Goal: Information Seeking & Learning: Learn about a topic

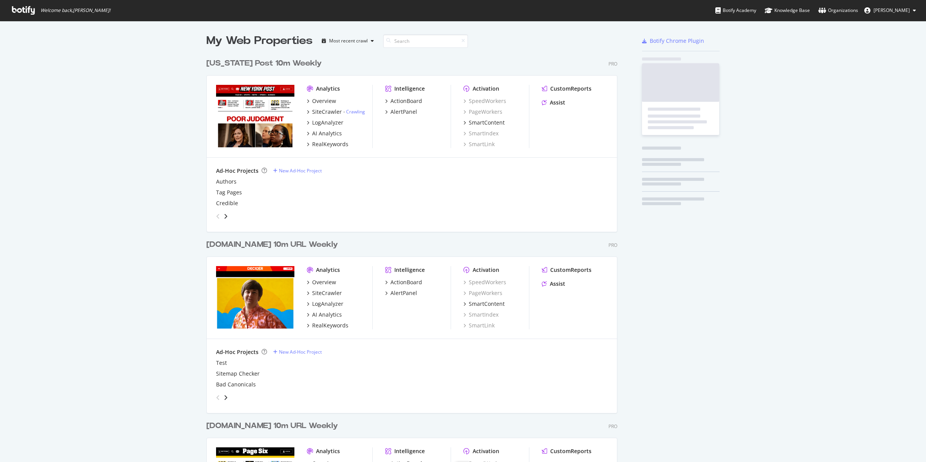
scroll to position [917, 410]
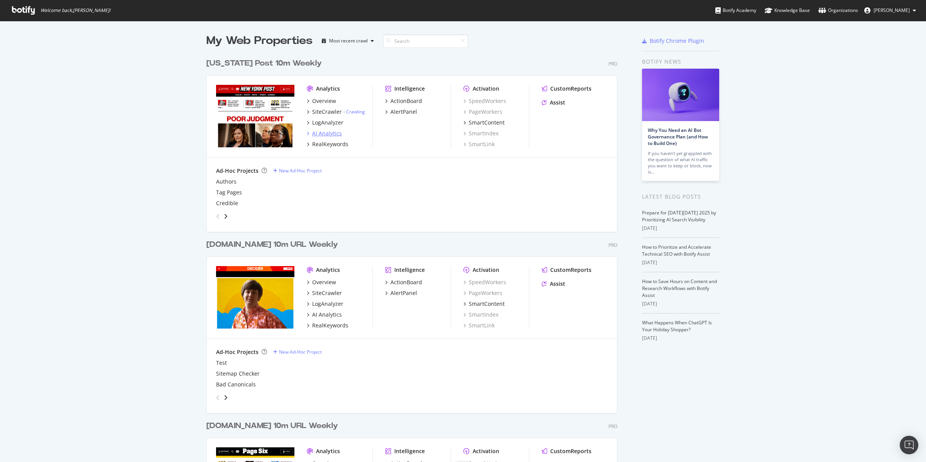
click at [324, 134] on div "AI Analytics" at bounding box center [327, 134] width 30 height 8
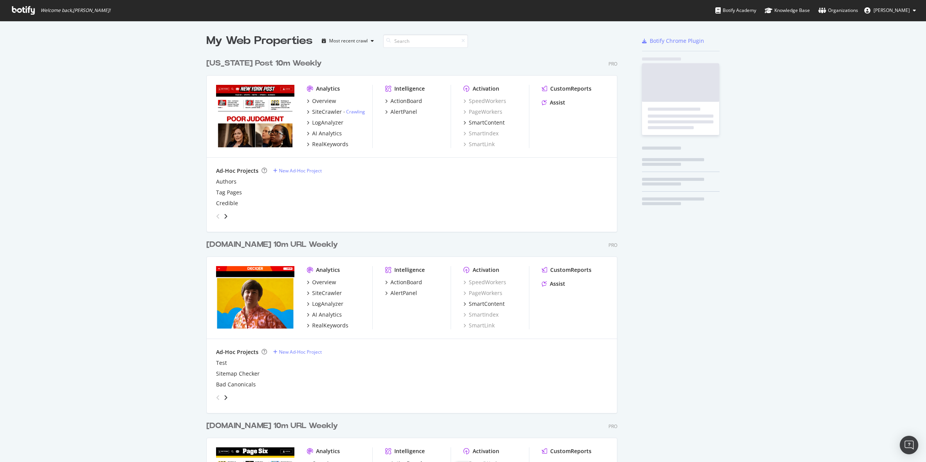
scroll to position [917, 410]
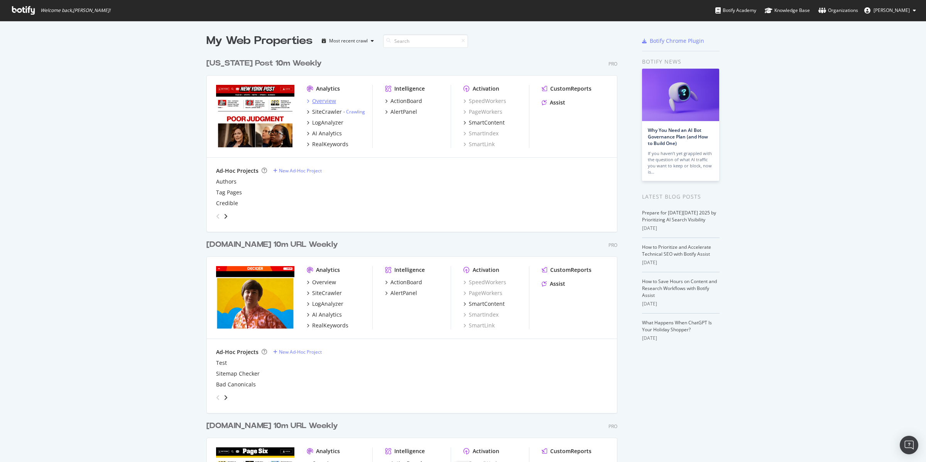
click at [325, 99] on div "Overview" at bounding box center [324, 101] width 24 height 8
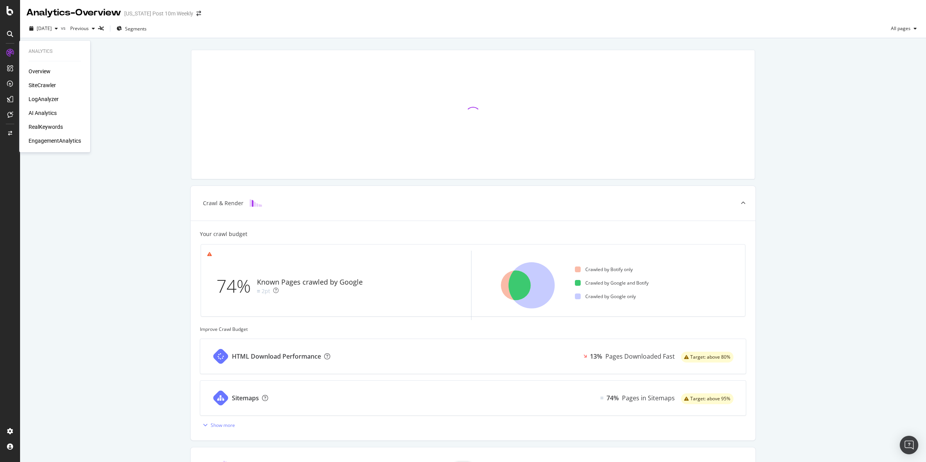
click at [38, 69] on div "Overview" at bounding box center [40, 72] width 22 height 8
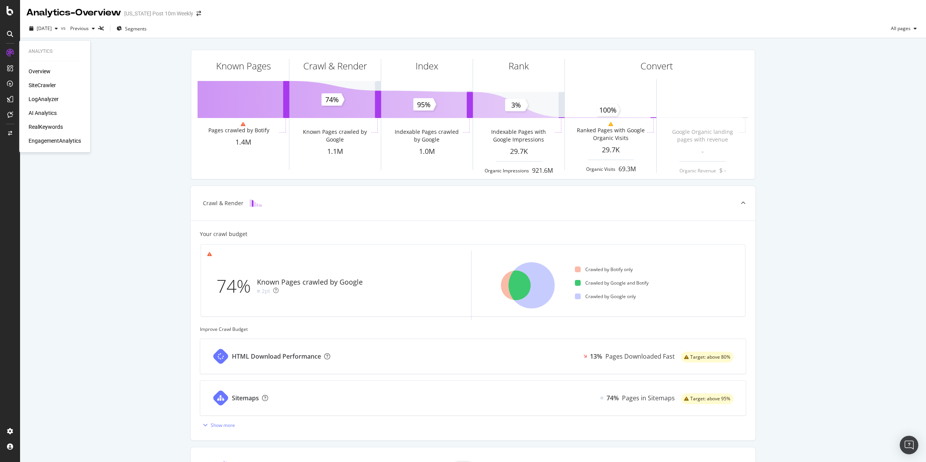
click at [45, 96] on div "LogAnalyzer" at bounding box center [44, 99] width 30 height 8
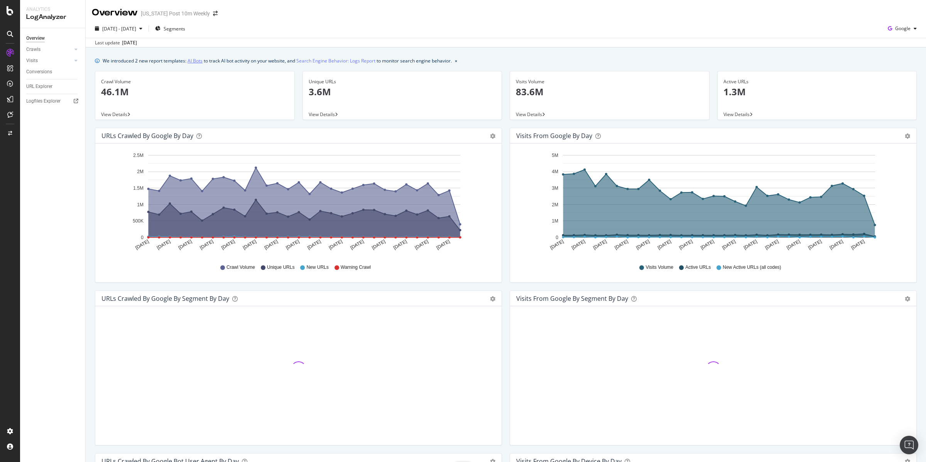
click at [197, 60] on link "AI Bots" at bounding box center [194, 61] width 15 height 8
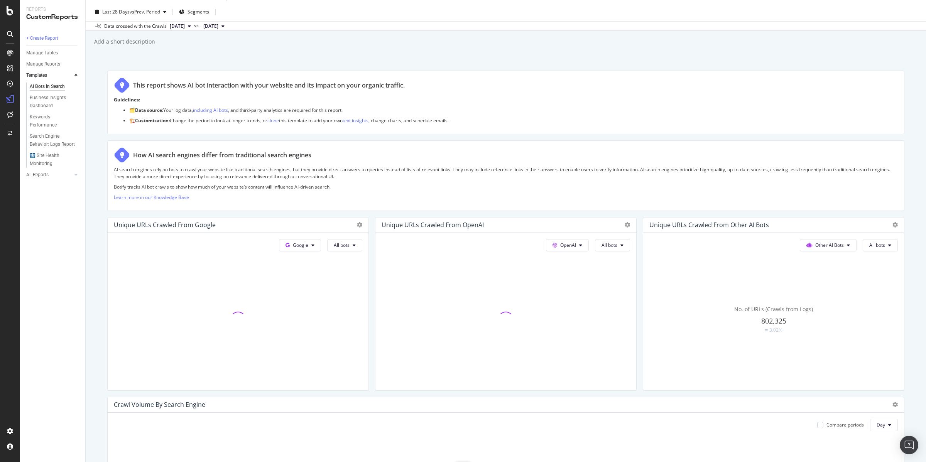
scroll to position [33, 0]
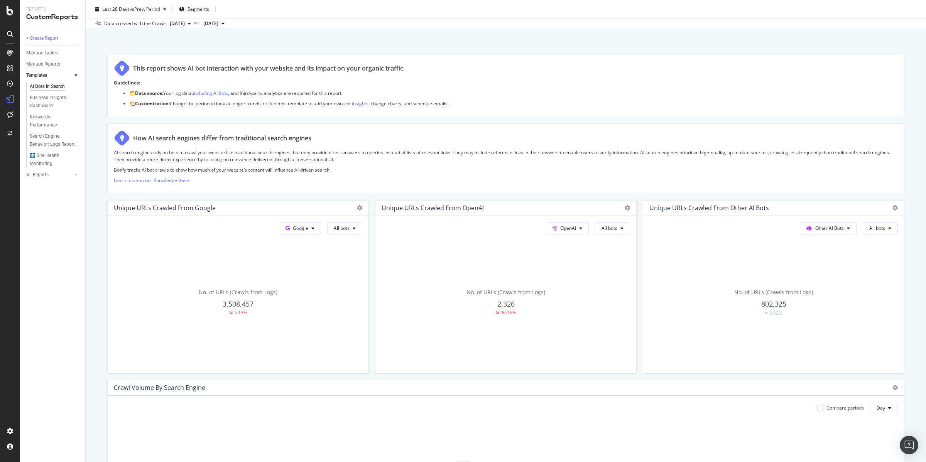
click at [733, 208] on div "Unique URLs Crawled from Other AI Bots" at bounding box center [709, 208] width 120 height 8
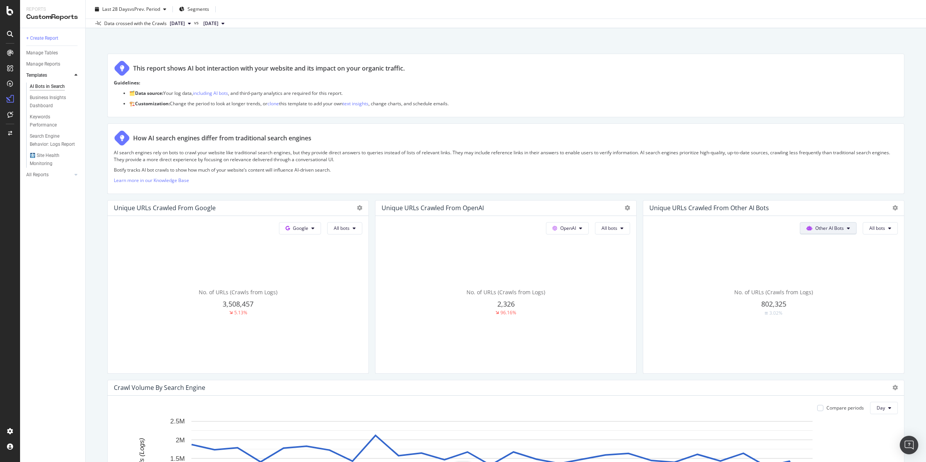
click at [815, 228] on span "Other AI Bots" at bounding box center [829, 228] width 29 height 7
click at [817, 283] on span "Other AI Bots" at bounding box center [826, 286] width 30 height 7
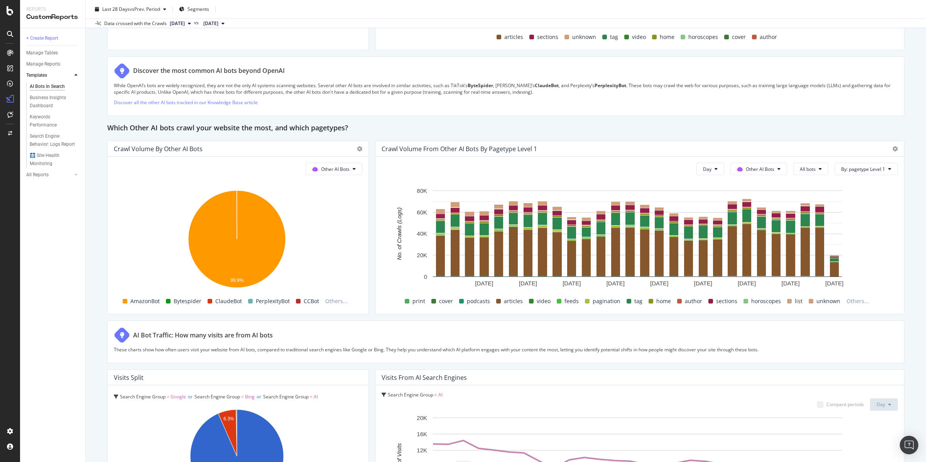
scroll to position [1131, 0]
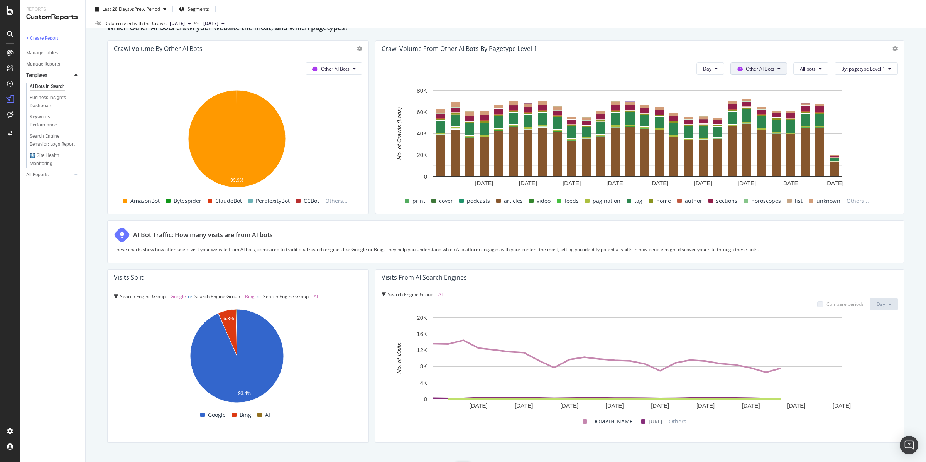
click at [772, 73] on button "Other AI Bots" at bounding box center [758, 68] width 57 height 12
click at [262, 200] on span "PerplexityBot" at bounding box center [273, 200] width 34 height 9
click at [265, 202] on span "PerplexityBot" at bounding box center [273, 200] width 34 height 9
click at [343, 68] on span "Other AI Bots" at bounding box center [335, 69] width 29 height 7
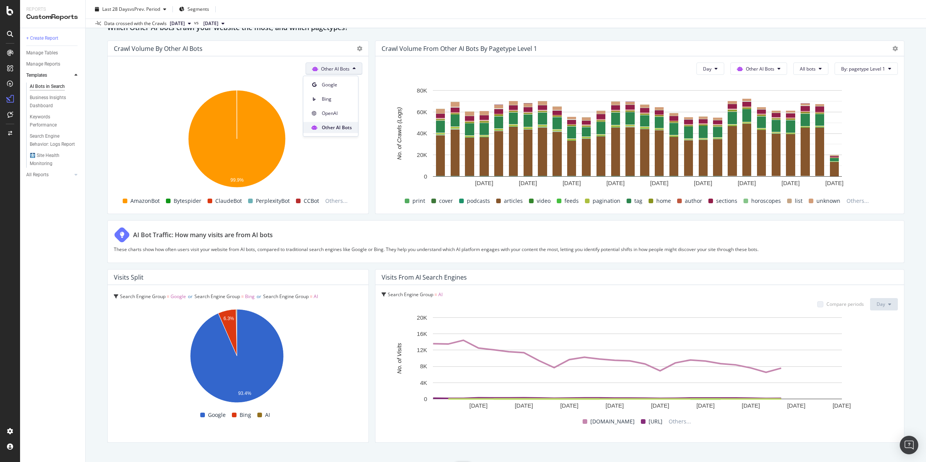
click at [336, 130] on span "Other AI Bots" at bounding box center [337, 127] width 30 height 7
click at [258, 205] on span "PerplexityBot" at bounding box center [273, 200] width 34 height 9
click at [260, 203] on span "PerplexityBot" at bounding box center [273, 200] width 34 height 9
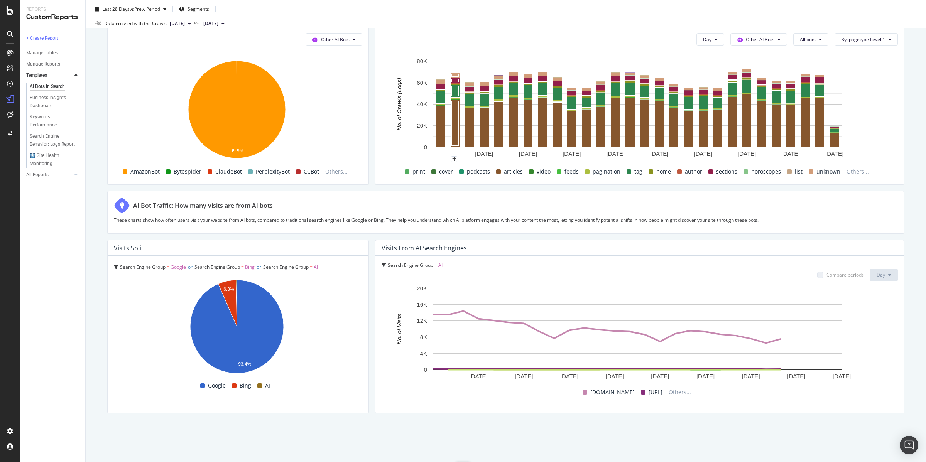
scroll to position [1160, 0]
click at [648, 393] on span "perplexity.ai" at bounding box center [655, 392] width 14 height 9
click at [879, 272] on button "Day" at bounding box center [884, 275] width 28 height 12
drag, startPoint x: 517, startPoint y: 262, endPoint x: 482, endPoint y: 257, distance: 35.1
click at [517, 262] on div "Search Engine Group = AI" at bounding box center [639, 265] width 516 height 7
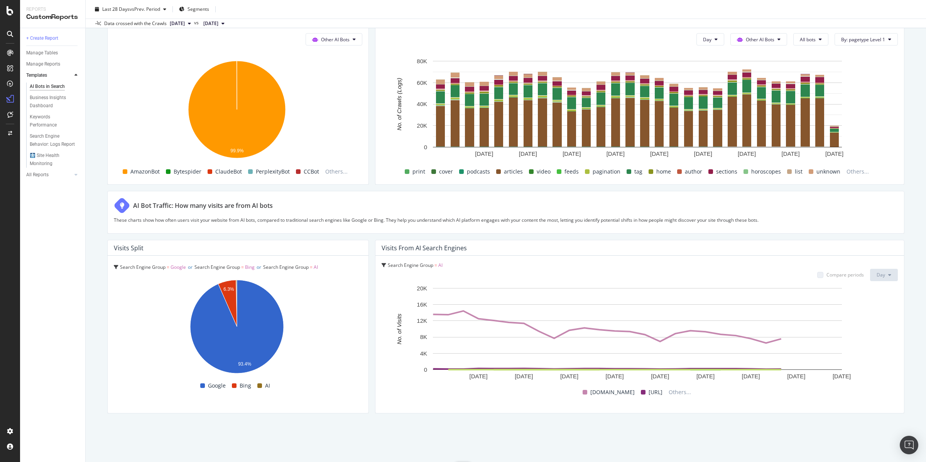
click at [422, 248] on div "Visits from AI Search Engines" at bounding box center [423, 248] width 85 height 8
click at [398, 264] on span "Search Engine Group" at bounding box center [411, 265] width 46 height 7
click at [399, 276] on div "Search Engine Group = AI" at bounding box center [414, 280] width 64 height 16
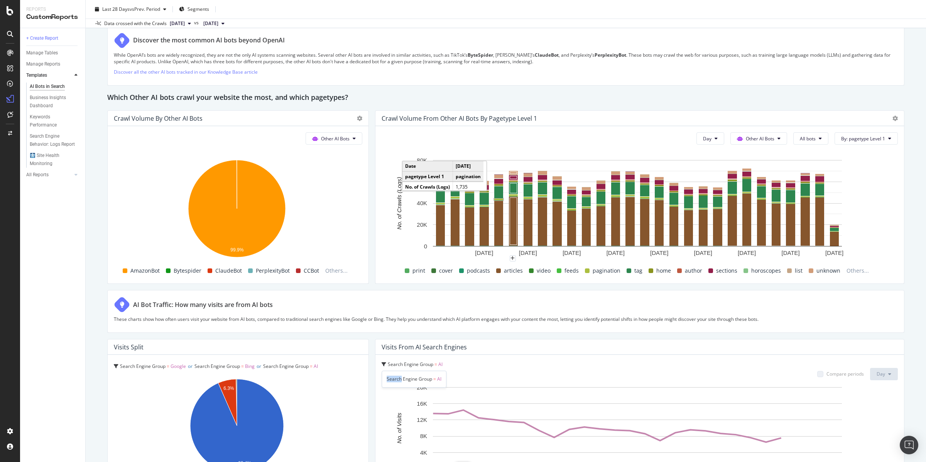
scroll to position [984, 0]
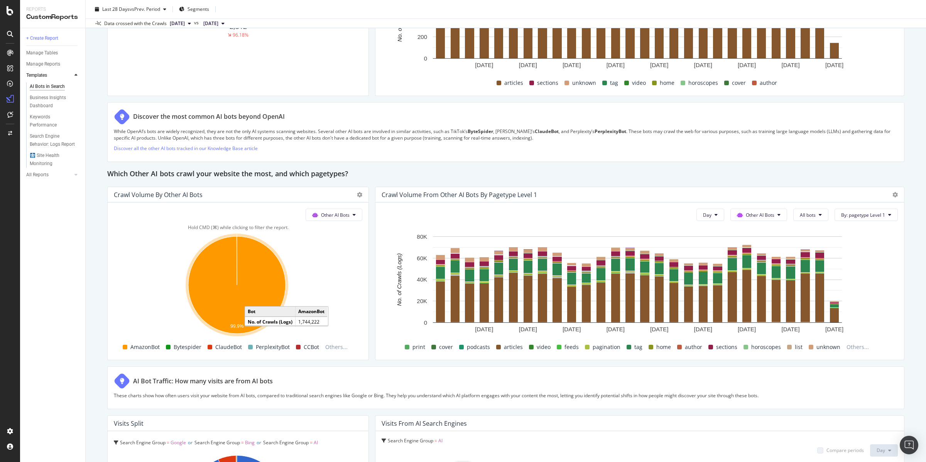
click at [250, 266] on icon "A chart." at bounding box center [236, 284] width 97 height 97
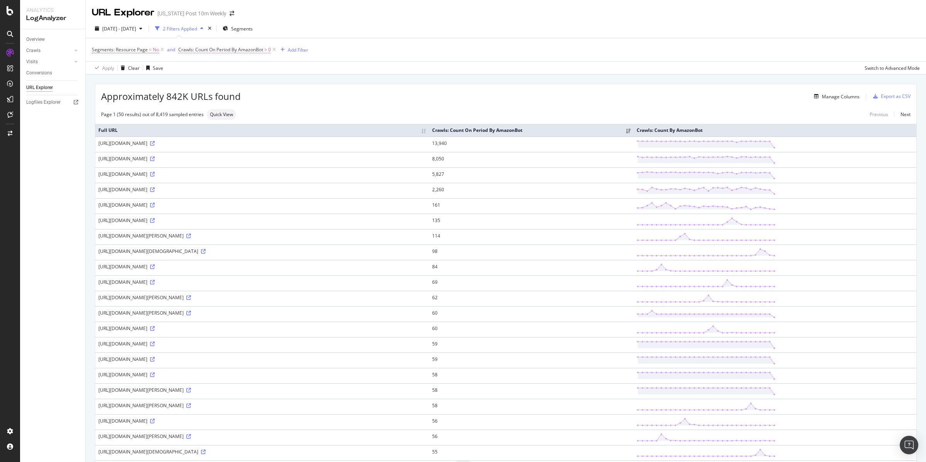
click at [254, 49] on span "Crawls: Count On Period By AmazonBot" at bounding box center [220, 49] width 85 height 7
click at [219, 68] on icon at bounding box center [218, 68] width 5 height 5
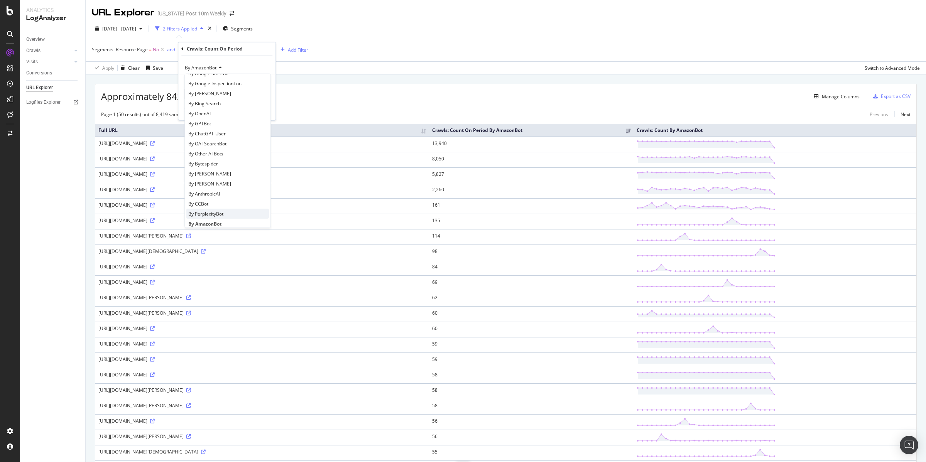
scroll to position [111, 0]
click at [210, 211] on span "By PerplexityBot" at bounding box center [205, 213] width 35 height 7
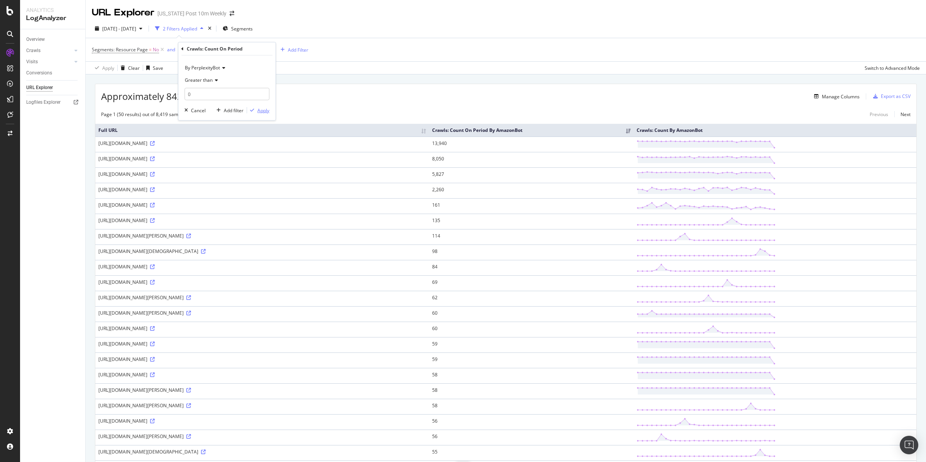
click at [265, 112] on div "Apply" at bounding box center [263, 110] width 12 height 7
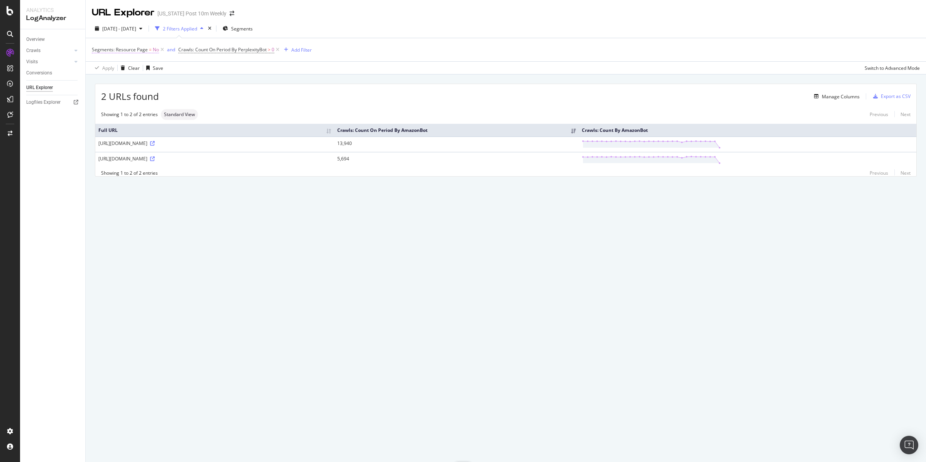
click at [156, 50] on span "No" at bounding box center [156, 49] width 6 height 11
click at [110, 84] on div "Cancel" at bounding box center [112, 84] width 15 height 7
click at [163, 51] on icon at bounding box center [162, 50] width 7 height 8
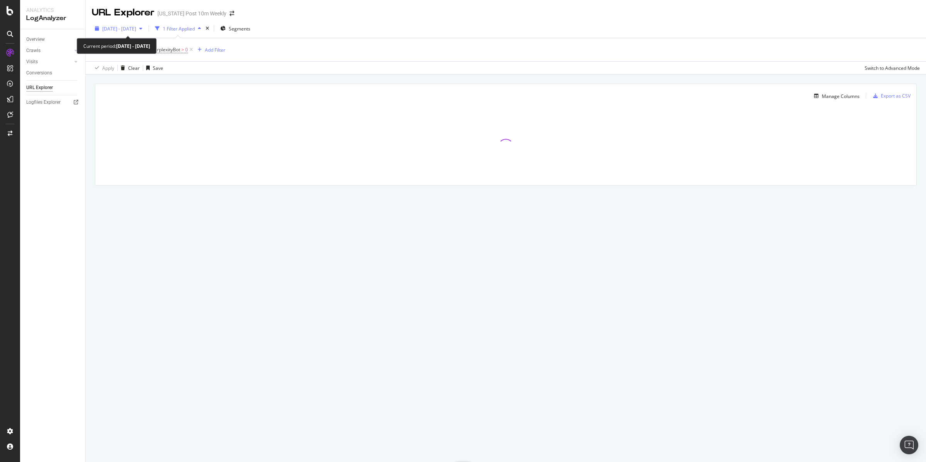
click at [136, 27] on span "2025 Sep. 10th - Oct. 9th" at bounding box center [119, 28] width 34 height 7
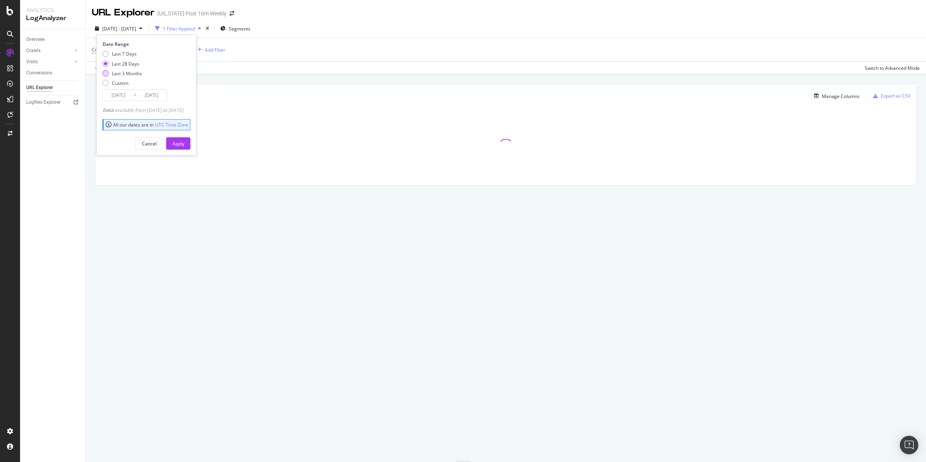
click at [132, 73] on div "Last 3 Months" at bounding box center [127, 73] width 30 height 7
type input "2025/07/10"
click at [184, 145] on div "Apply" at bounding box center [178, 143] width 12 height 7
